Goal: Check status

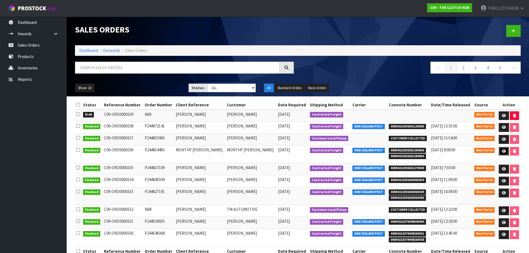
click at [505, 151] on icon at bounding box center [504, 151] width 4 height 4
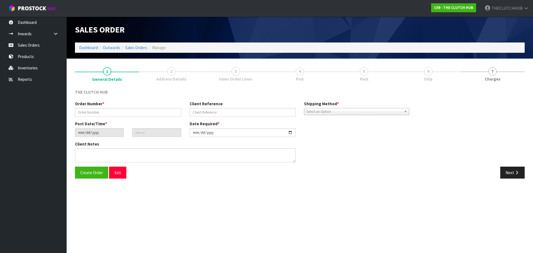
type input "P244654403"
type input "MONTHY [PERSON_NAME]"
type input "[DATE]"
type input "19:44:00.000"
type input "[DATE]"
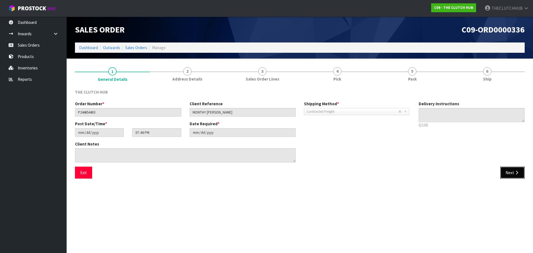
click at [510, 171] on button "Next" at bounding box center [513, 173] width 24 height 12
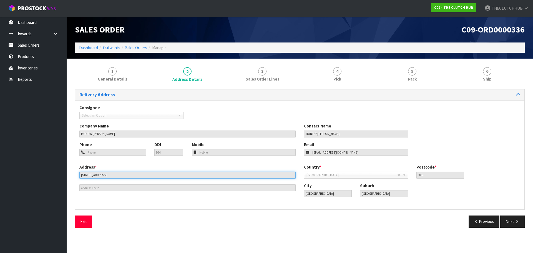
drag, startPoint x: 127, startPoint y: 176, endPoint x: 74, endPoint y: 176, distance: 52.5
click at [74, 176] on div "1 General Details 2 Address Details 3 Sales Order Lines 4 Pick 5 Pack 6 Ship De…" at bounding box center [300, 147] width 458 height 169
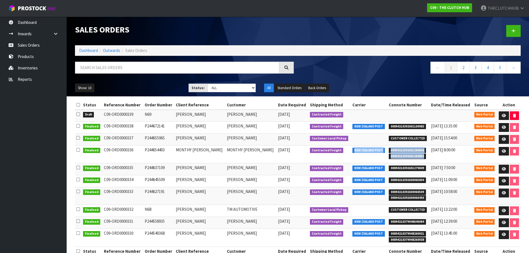
drag, startPoint x: 424, startPoint y: 155, endPoint x: 352, endPoint y: 152, distance: 72.0
click at [352, 152] on tr "Finalised C09-ORD0000336 P244654403 [PERSON_NAME] MONTHY [PERSON_NAME] [DATE] C…" at bounding box center [298, 154] width 446 height 18
copy tr "NEW ZEALAND POST 00894210392601284843 00894210392601284850"
click at [28, 47] on link "Sales Orders" at bounding box center [33, 44] width 67 height 11
